Goal: Entertainment & Leisure: Browse casually

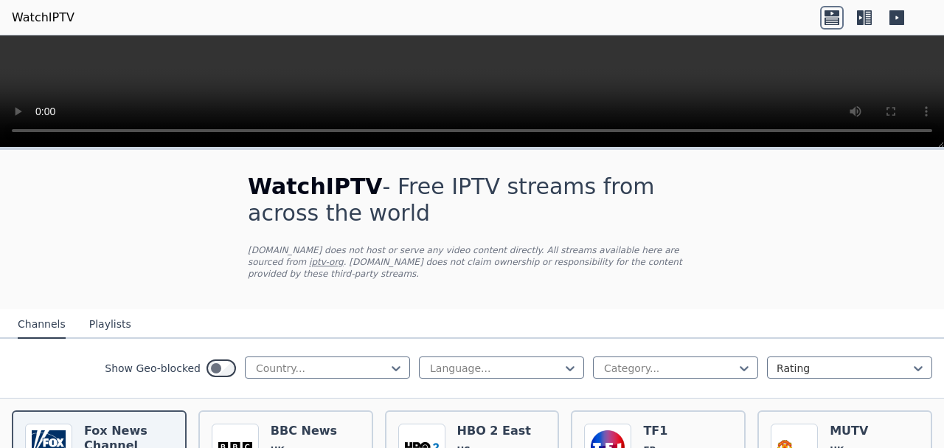
scroll to position [94, 0]
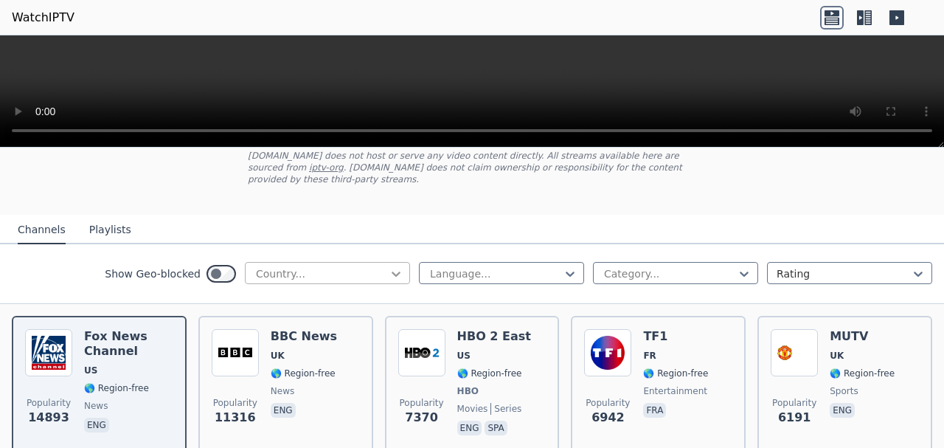
click at [389, 266] on icon at bounding box center [396, 273] width 15 height 15
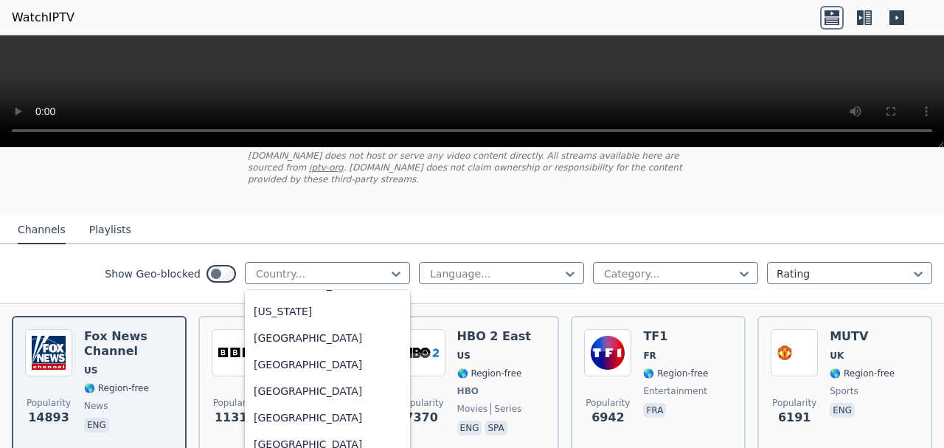
scroll to position [3966, 0]
click at [283, 302] on div "[GEOGRAPHIC_DATA]" at bounding box center [327, 312] width 165 height 27
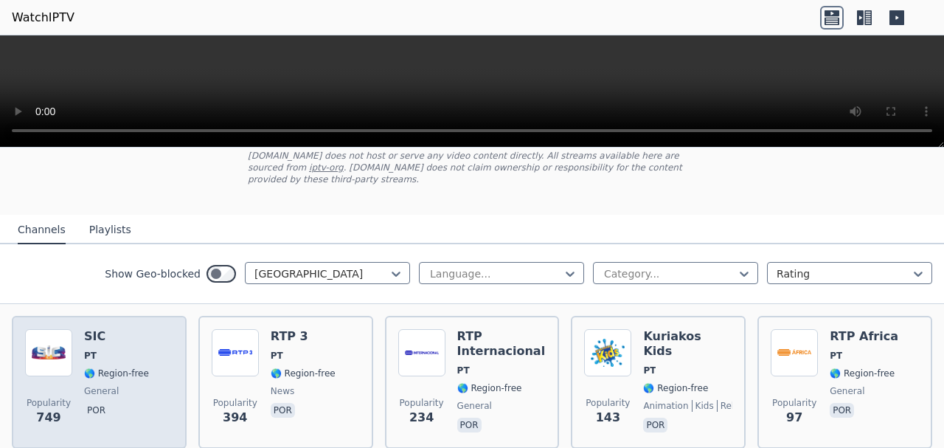
click at [86, 385] on span "general" at bounding box center [101, 391] width 35 height 12
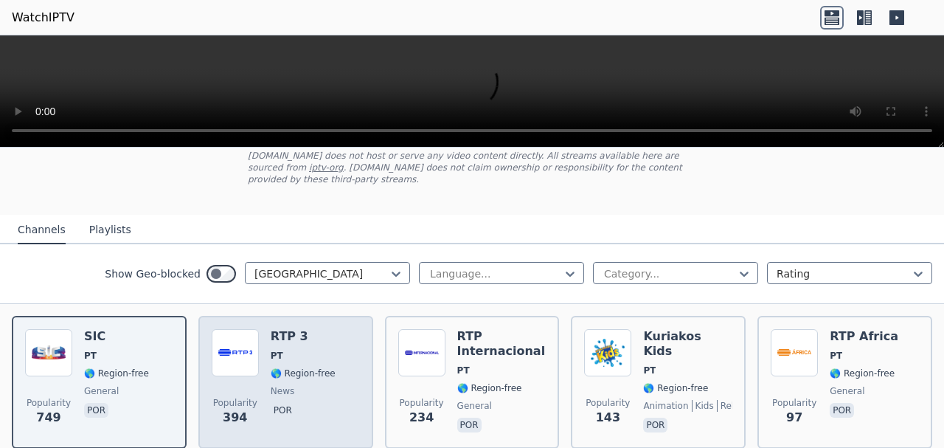
click at [221, 407] on span "Popularity 394" at bounding box center [235, 411] width 47 height 47
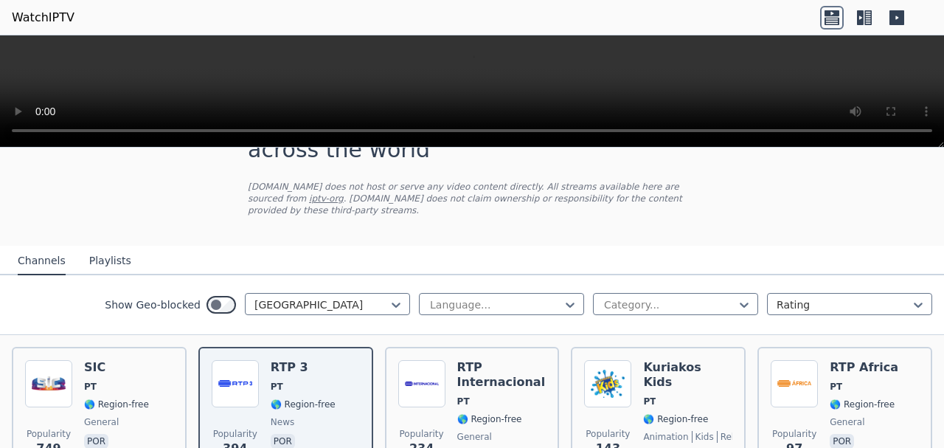
scroll to position [94, 0]
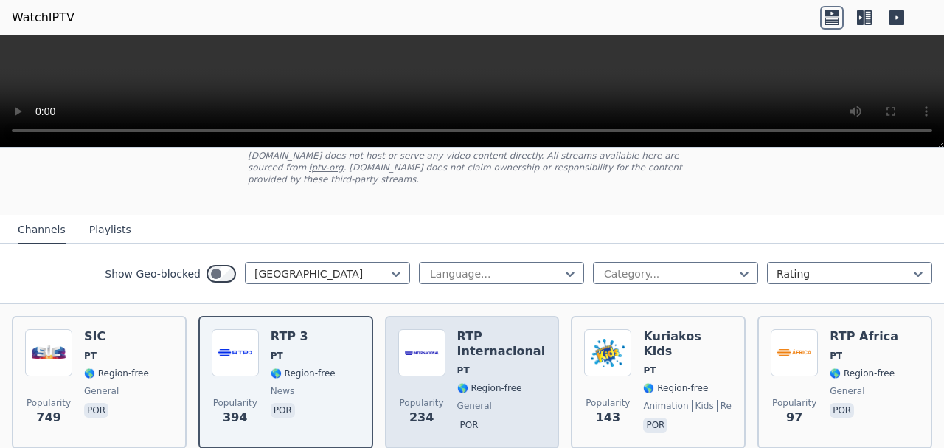
click at [488, 382] on span "🌎 Region-free" at bounding box center [489, 388] width 65 height 12
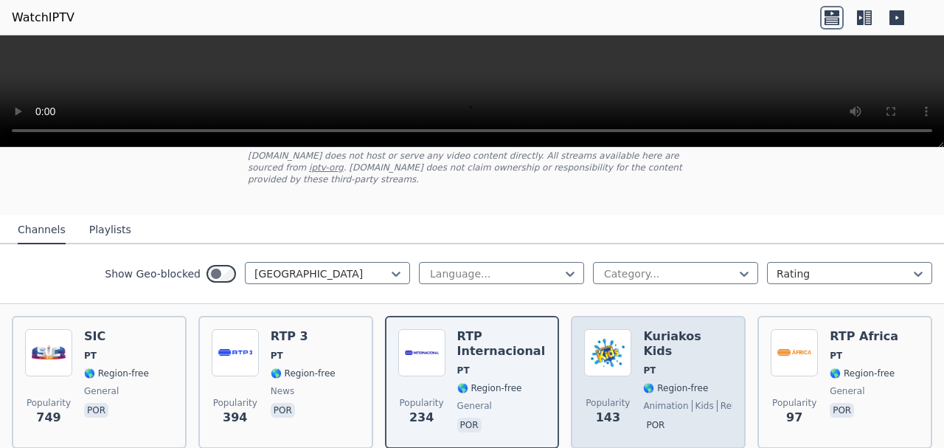
click at [587, 355] on img at bounding box center [607, 352] width 47 height 47
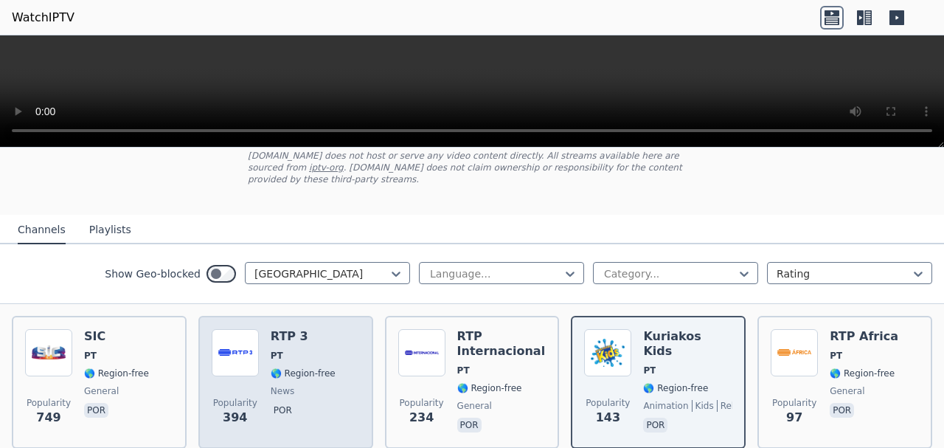
click at [288, 388] on div "RTP 3 PT 🌎 Region-free news por" at bounding box center [303, 382] width 65 height 106
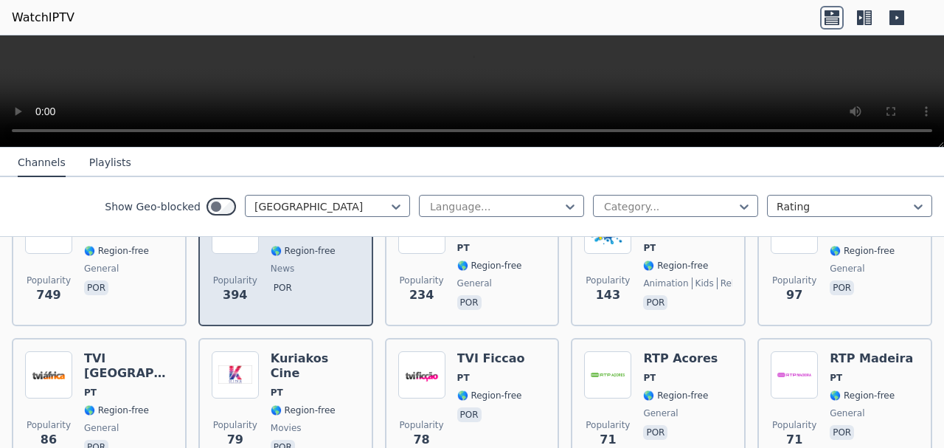
scroll to position [207, 0]
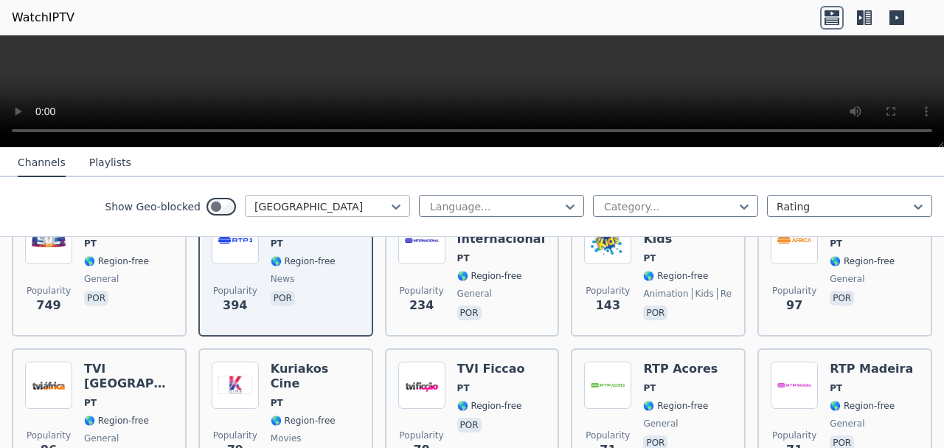
click at [371, 212] on div at bounding box center [322, 206] width 134 height 15
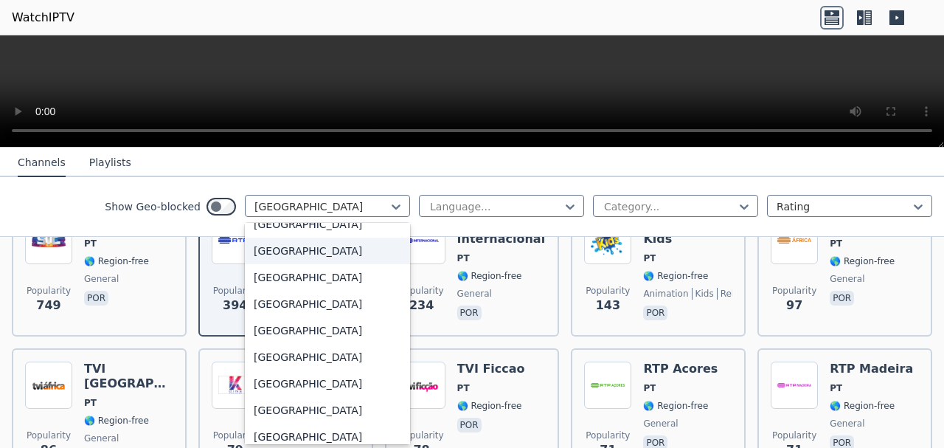
scroll to position [378, 0]
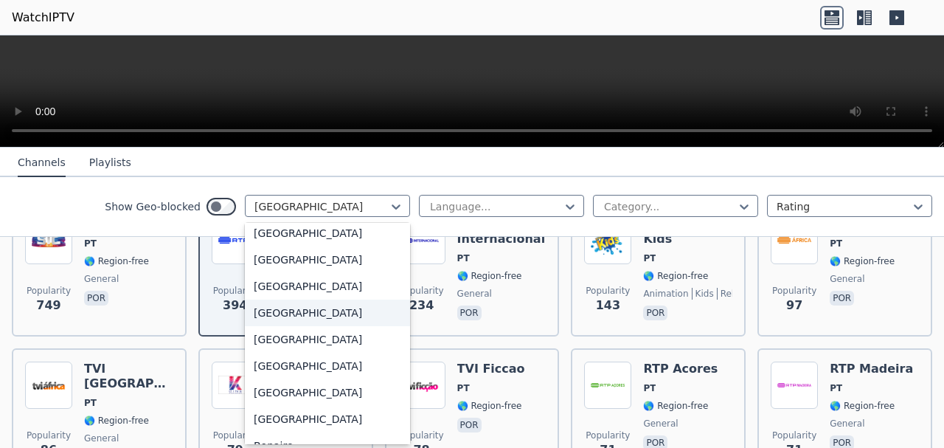
click at [324, 307] on div "[GEOGRAPHIC_DATA]" at bounding box center [327, 313] width 165 height 27
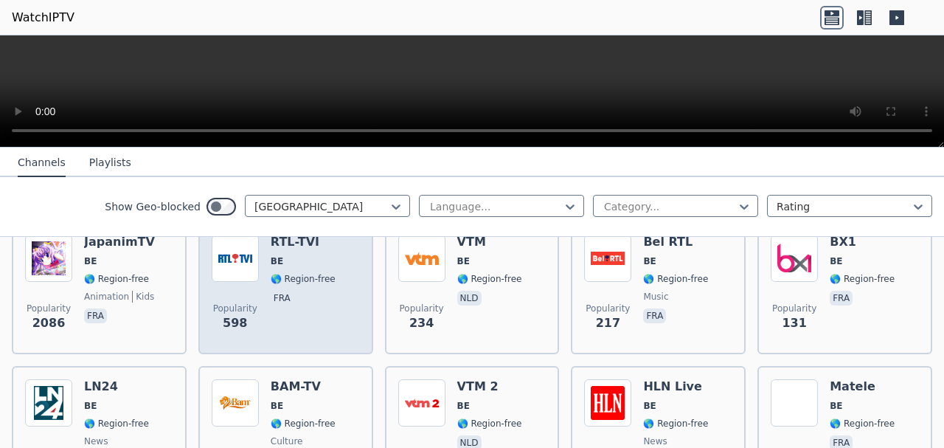
scroll to position [94, 0]
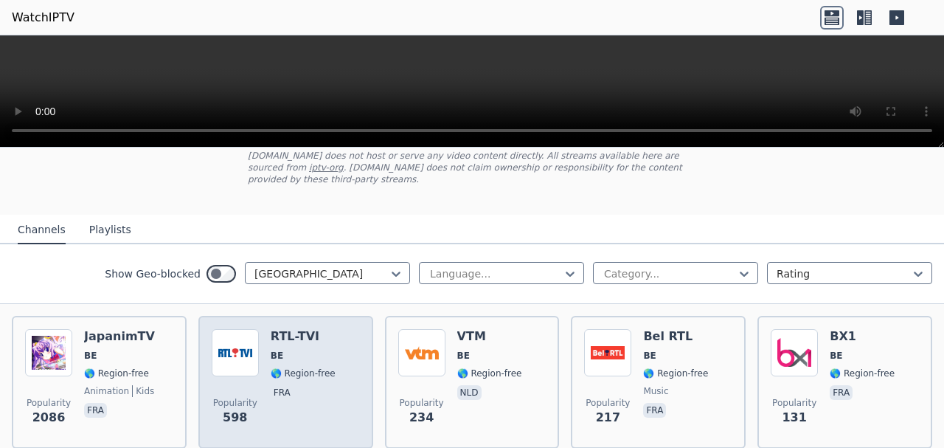
click at [317, 316] on div "Popularity 598 RTL-TVI BE 🌎 Region-free fra" at bounding box center [285, 382] width 175 height 133
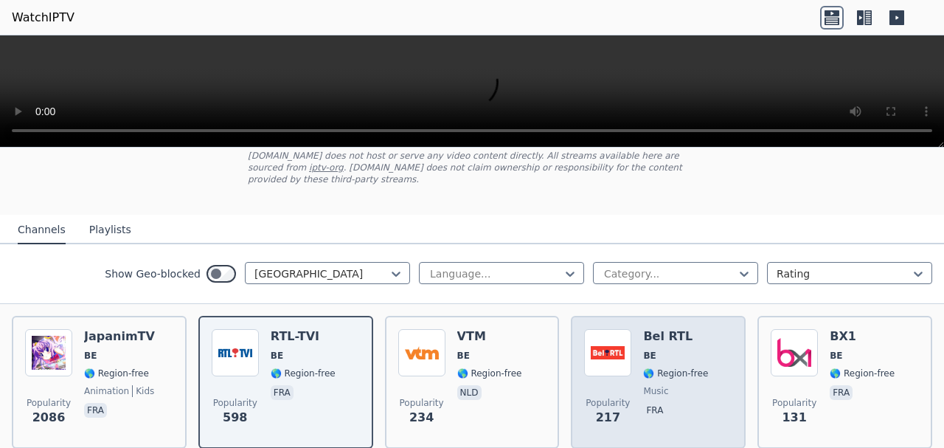
click at [623, 343] on img at bounding box center [607, 352] width 47 height 47
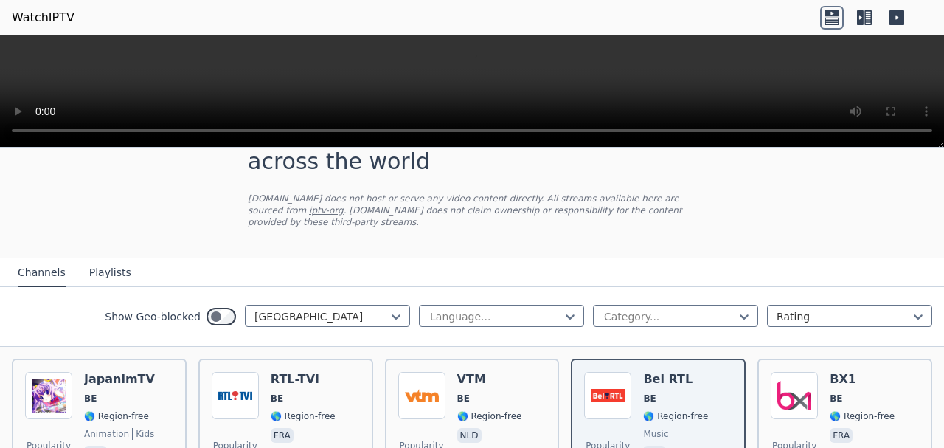
scroll to position [0, 0]
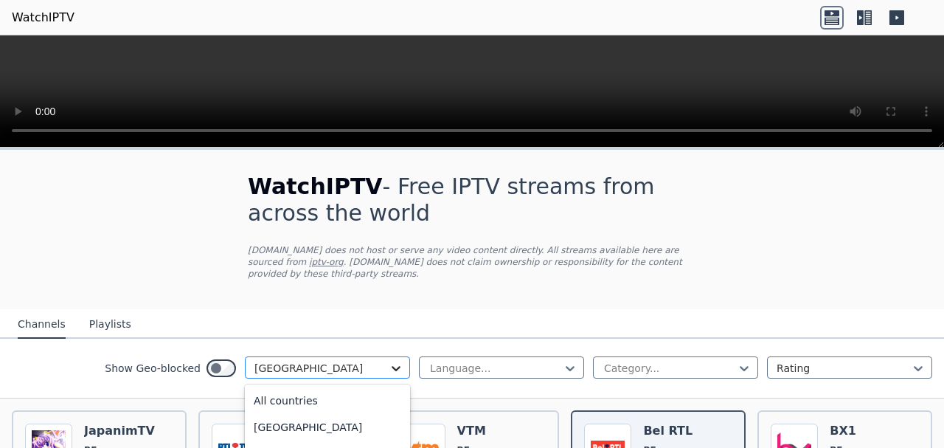
click at [389, 361] on icon at bounding box center [396, 368] width 15 height 15
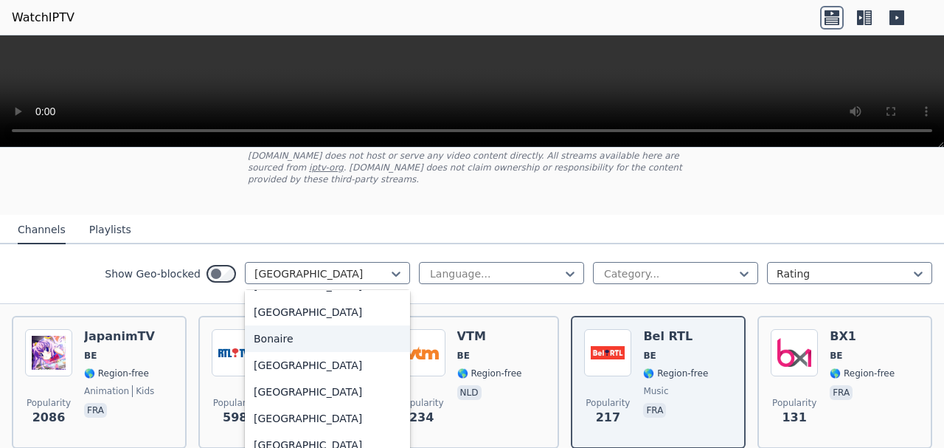
scroll to position [646, 0]
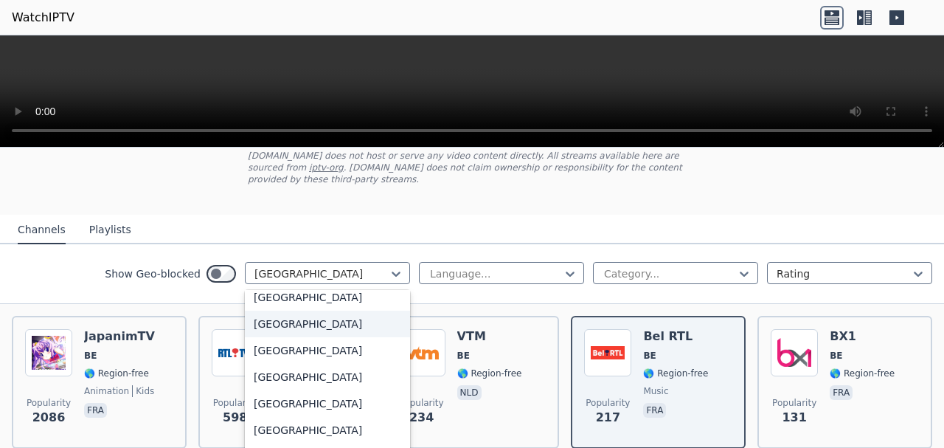
click at [290, 321] on div "[GEOGRAPHIC_DATA]" at bounding box center [327, 324] width 165 height 27
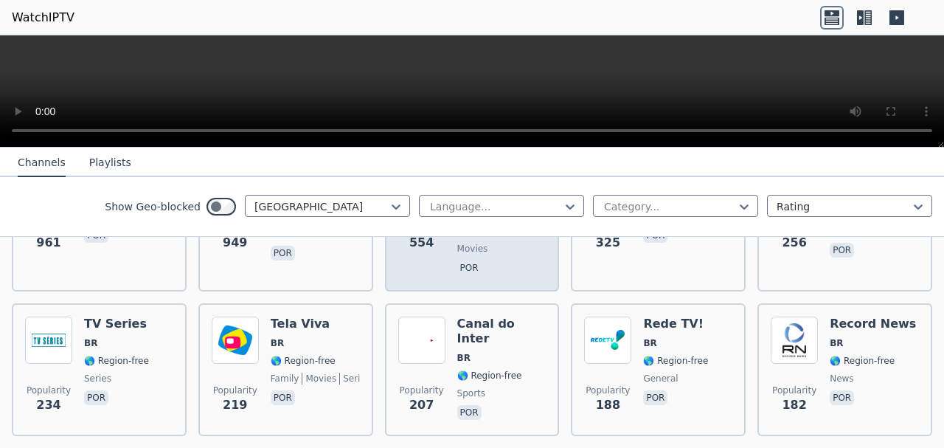
scroll to position [283, 0]
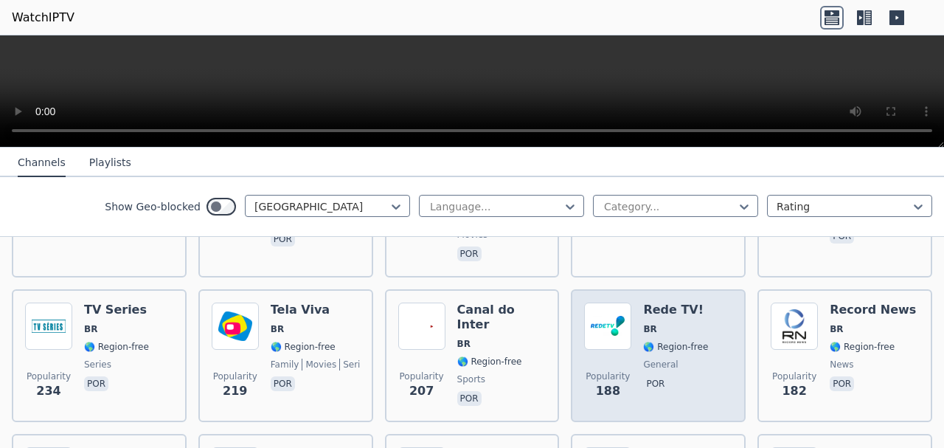
click at [602, 362] on span "Popularity 188" at bounding box center [607, 385] width 47 height 47
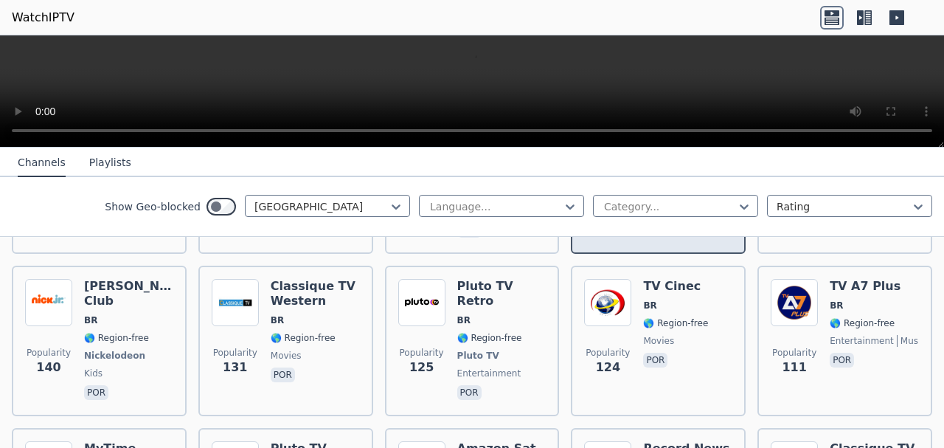
scroll to position [472, 0]
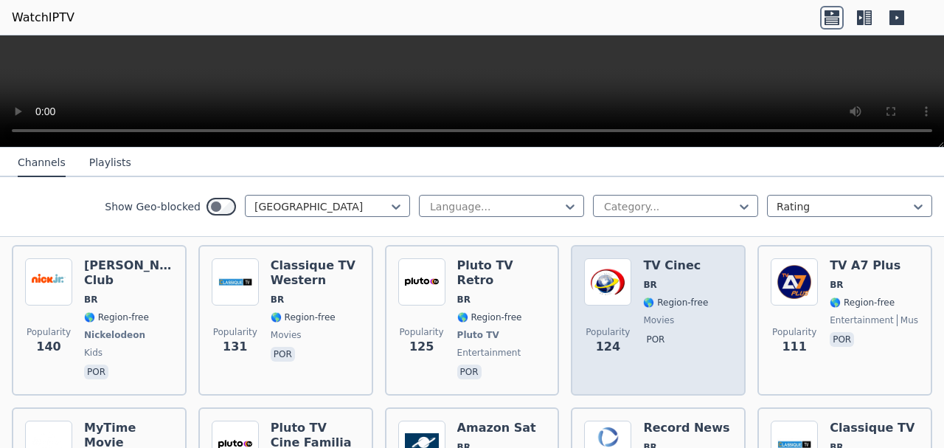
click at [590, 305] on div "Popularity 124" at bounding box center [607, 320] width 47 height 124
click at [667, 317] on div "TV Cinec BR 🌎 Region-free movies por" at bounding box center [675, 320] width 65 height 124
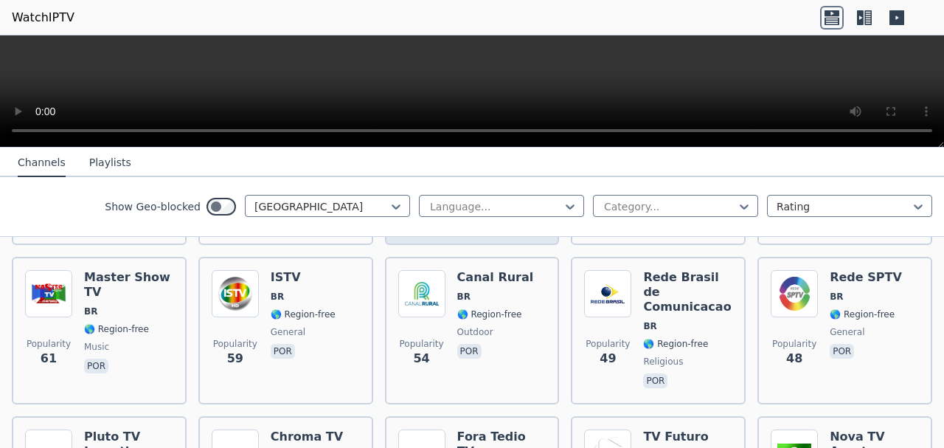
scroll to position [1039, 0]
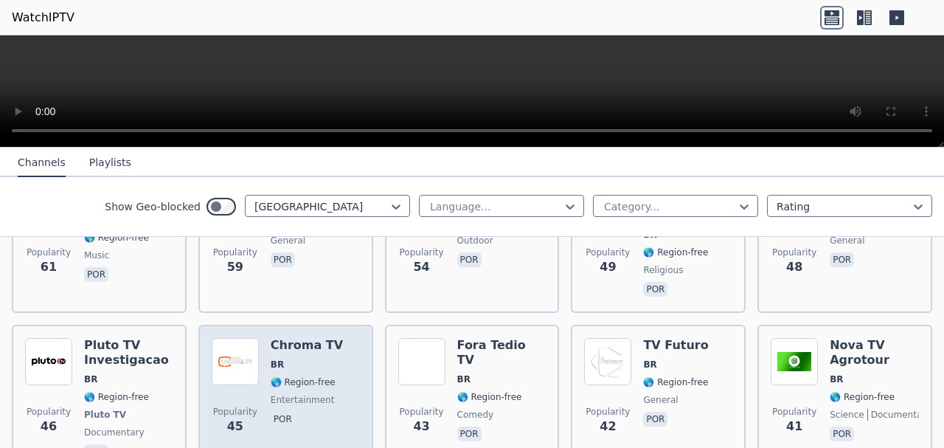
click at [322, 412] on span "por" at bounding box center [307, 421] width 72 height 18
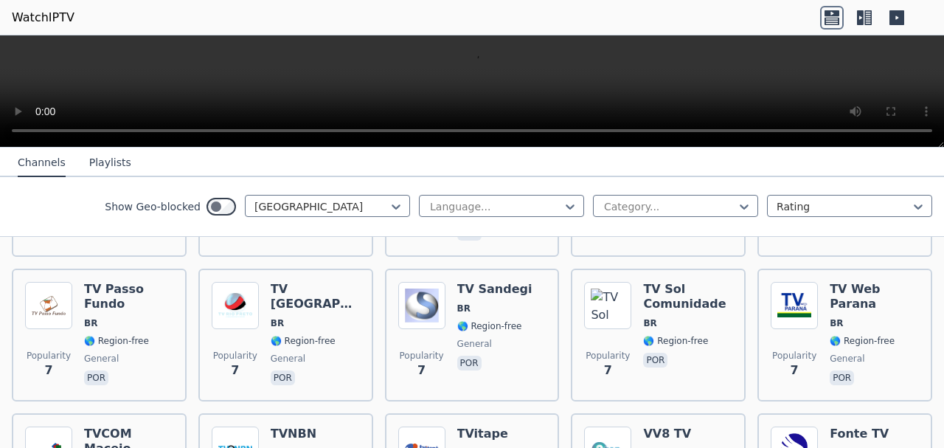
scroll to position [4964, 0]
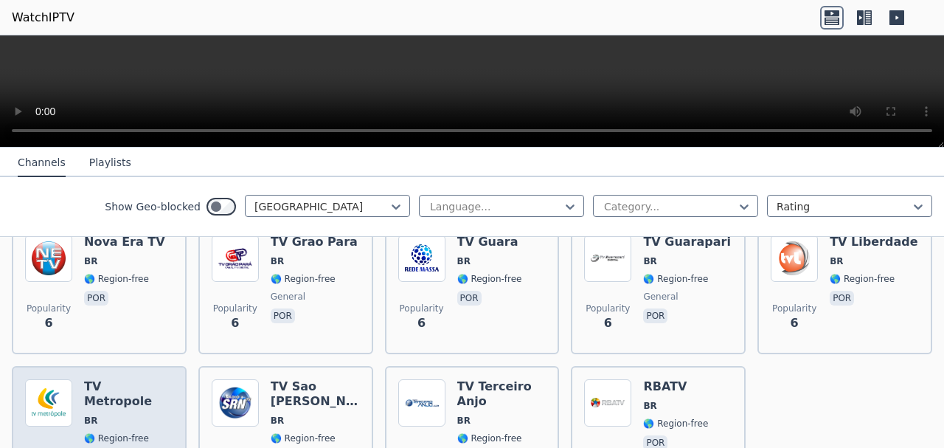
click at [174, 366] on div "Popularity 6 TV Metropole BR 🌎 Region-free general por" at bounding box center [99, 432] width 175 height 133
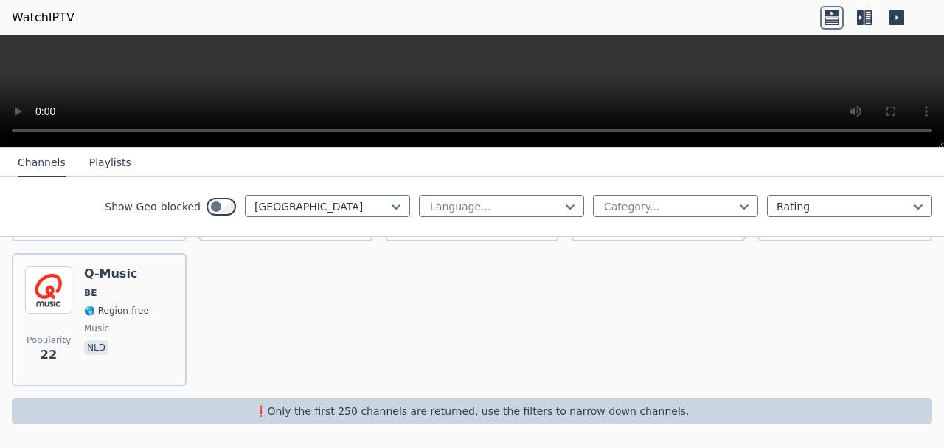
scroll to position [578, 0]
